Goal: Task Accomplishment & Management: Manage account settings

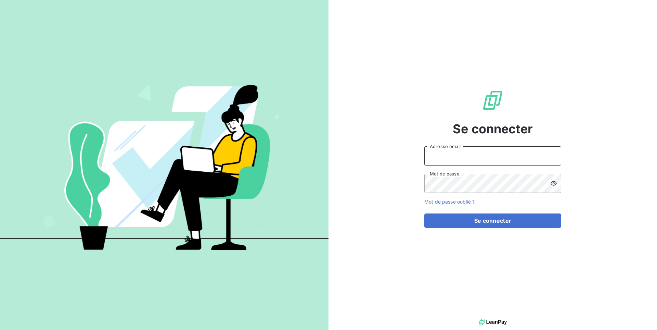
click at [501, 147] on input "Adresse email" at bounding box center [493, 155] width 137 height 19
type input "admin@kiloutou"
click at [425, 213] on button "Se connecter" at bounding box center [493, 220] width 137 height 14
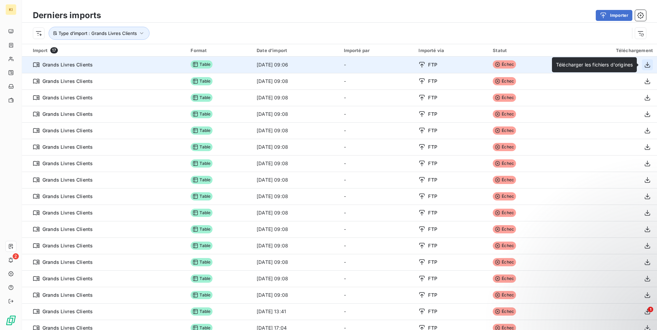
click at [648, 65] on icon "button" at bounding box center [647, 64] width 7 height 7
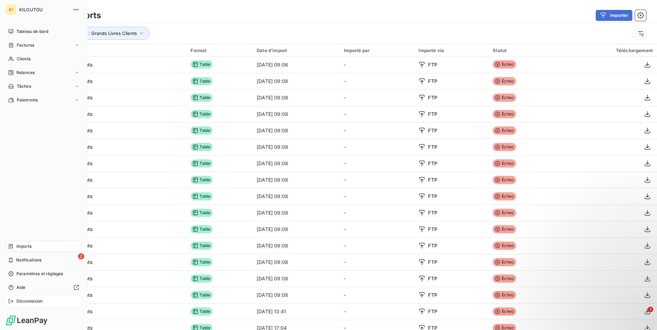
click at [31, 301] on span "Déconnexion" at bounding box center [29, 301] width 26 height 6
